Goal: Transaction & Acquisition: Obtain resource

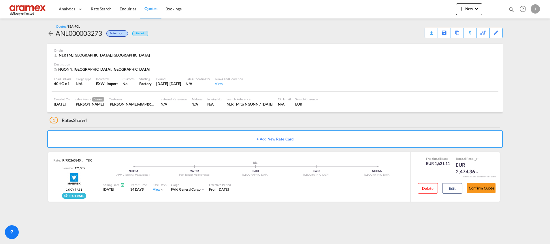
click at [514, 8] on md-icon "icon-magnify" at bounding box center [512, 9] width 6 height 6
click at [33, 7] on img at bounding box center [28, 9] width 39 height 13
click at [154, 8] on span "Quotes" at bounding box center [151, 8] width 13 height 5
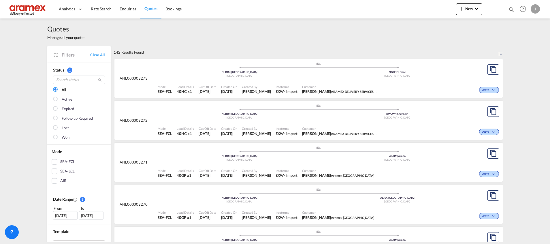
click at [430, 124] on div "Active" at bounding box center [440, 131] width 121 height 14
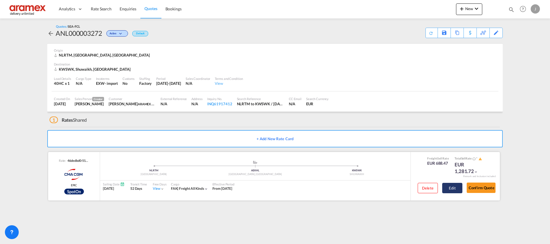
click at [456, 187] on button "Edit" at bounding box center [453, 188] width 20 height 10
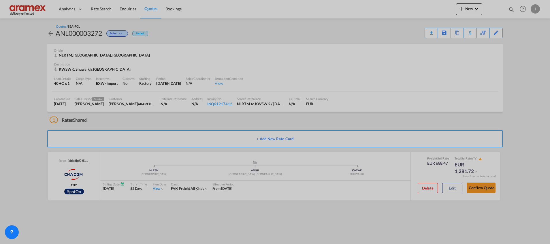
select select "per B/L"
select select "per container"
select select "per equipment"
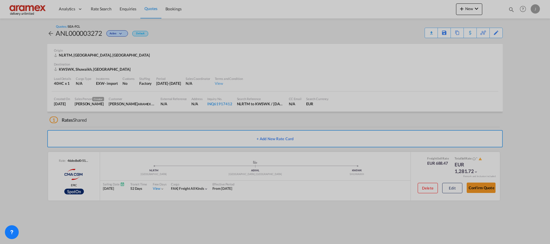
select select "per equipment"
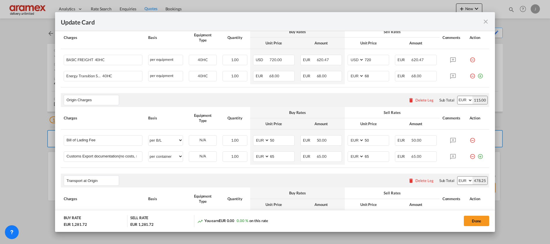
scroll to position [303, 0]
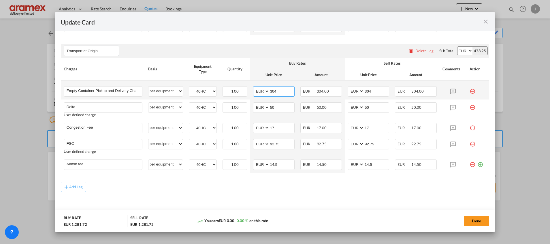
drag, startPoint x: 276, startPoint y: 90, endPoint x: 263, endPoint y: 89, distance: 12.7
click at [263, 89] on md-input-container "AED AFN ALL AMD ANG AOA ARS AUD AWG AZN BAM BBD BDT BGN BHD BIF BMD BND [PERSON…" at bounding box center [274, 91] width 42 height 10
type input "313"
drag, startPoint x: 372, startPoint y: 91, endPoint x: 343, endPoint y: 89, distance: 28.9
click at [345, 89] on td "AED AFN ALL AMD ANG AOA ARS AUD AWG AZN BAM BBD BDT BGN BHD BIF BMD BND [PERSON…" at bounding box center [368, 89] width 47 height 19
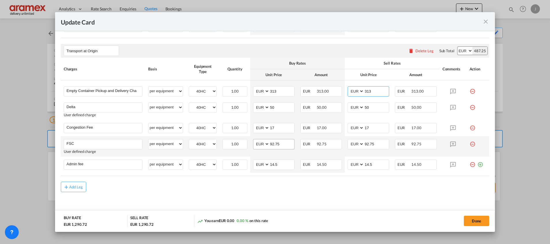
type input "313"
drag, startPoint x: 283, startPoint y: 144, endPoint x: 263, endPoint y: 147, distance: 19.8
click at [264, 147] on md-input-container "AED AFN ALL AMD ANG AOA ARS AUD AWG AZN BAM BBD BDT BGN BHD BIF BMD BND [PERSON…" at bounding box center [274, 144] width 42 height 10
paste input "€ 95.00"
click at [272, 144] on input "€ 95.00" at bounding box center [282, 143] width 25 height 9
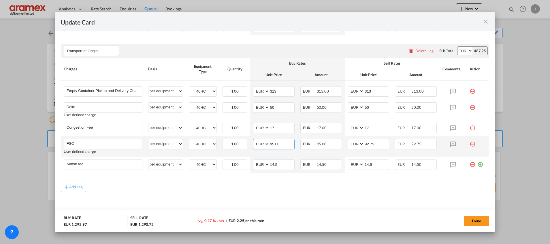
click at [272, 144] on input "95.00" at bounding box center [282, 143] width 25 height 9
click at [273, 144] on input "95.00" at bounding box center [282, 143] width 25 height 9
type input "95.00"
drag, startPoint x: 375, startPoint y: 144, endPoint x: 350, endPoint y: 143, distance: 24.5
click at [350, 143] on md-input-container "AED AFN ALL AMD ANG AOA ARS AUD AWG AZN BAM BBD BDT BGN BHD BIF BMD BND [PERSON…" at bounding box center [369, 144] width 42 height 10
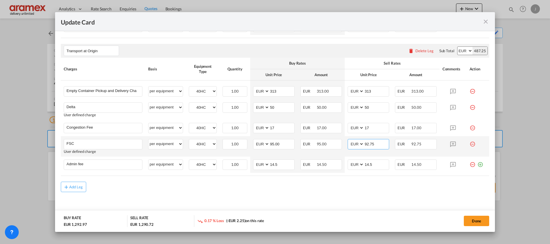
paste input "5.00"
type input "95.00"
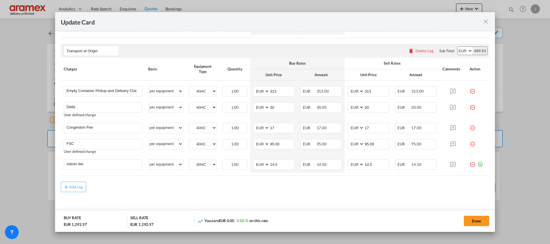
click at [336, 190] on div "Add Leg" at bounding box center [275, 187] width 429 height 10
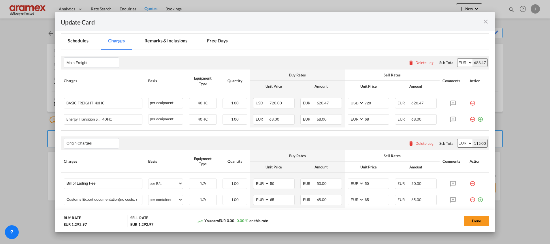
scroll to position [87, 0]
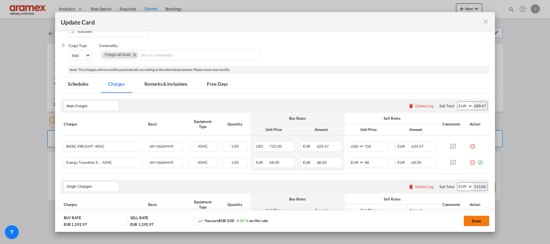
click at [479, 221] on button "Done" at bounding box center [476, 221] width 25 height 10
type input "95"
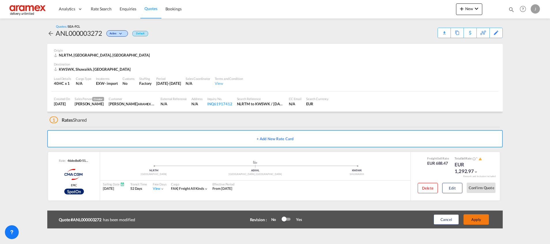
click at [482, 218] on button "Apply" at bounding box center [476, 219] width 25 height 10
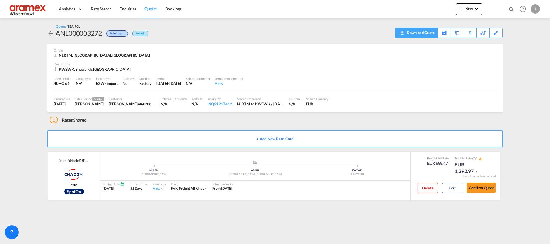
click at [430, 32] on div "Download Quote" at bounding box center [420, 32] width 29 height 9
